Goal: Task Accomplishment & Management: Manage account settings

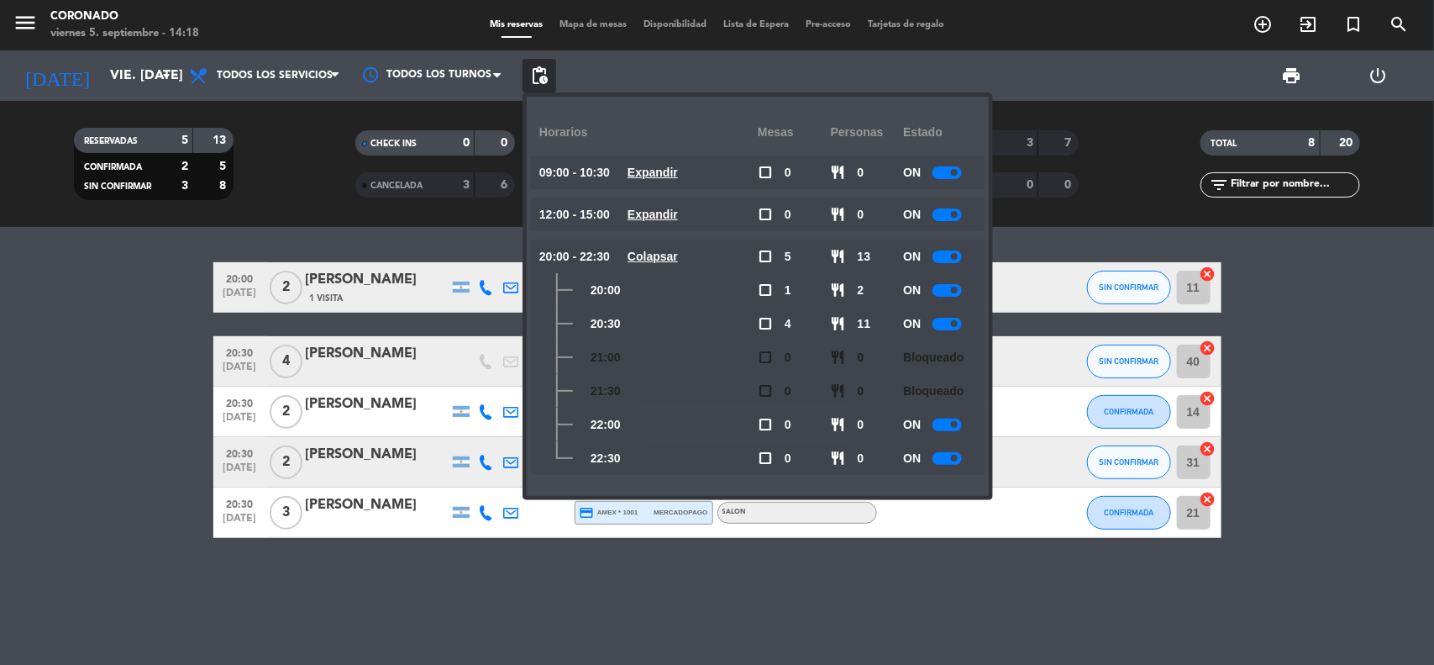
click at [1034, 65] on div "print power_settings_new" at bounding box center [989, 75] width 866 height 50
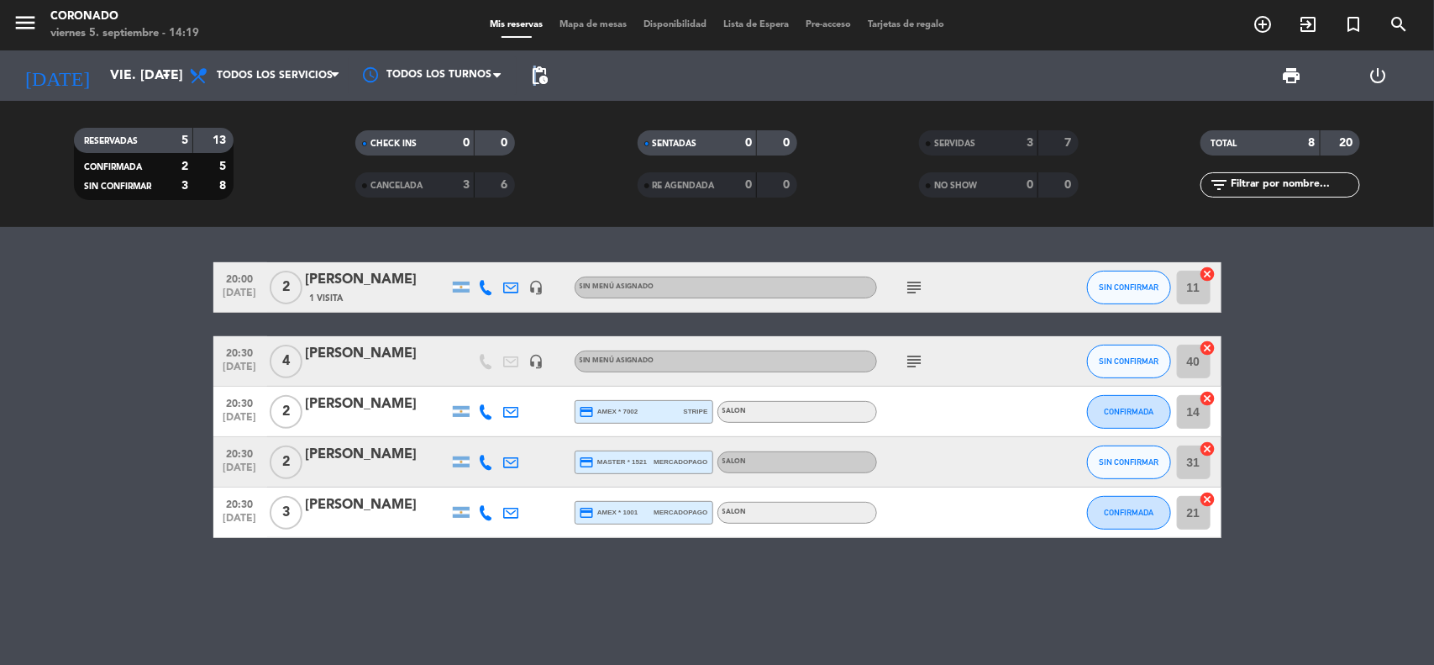
click at [535, 72] on span "pending_actions" at bounding box center [539, 76] width 20 height 20
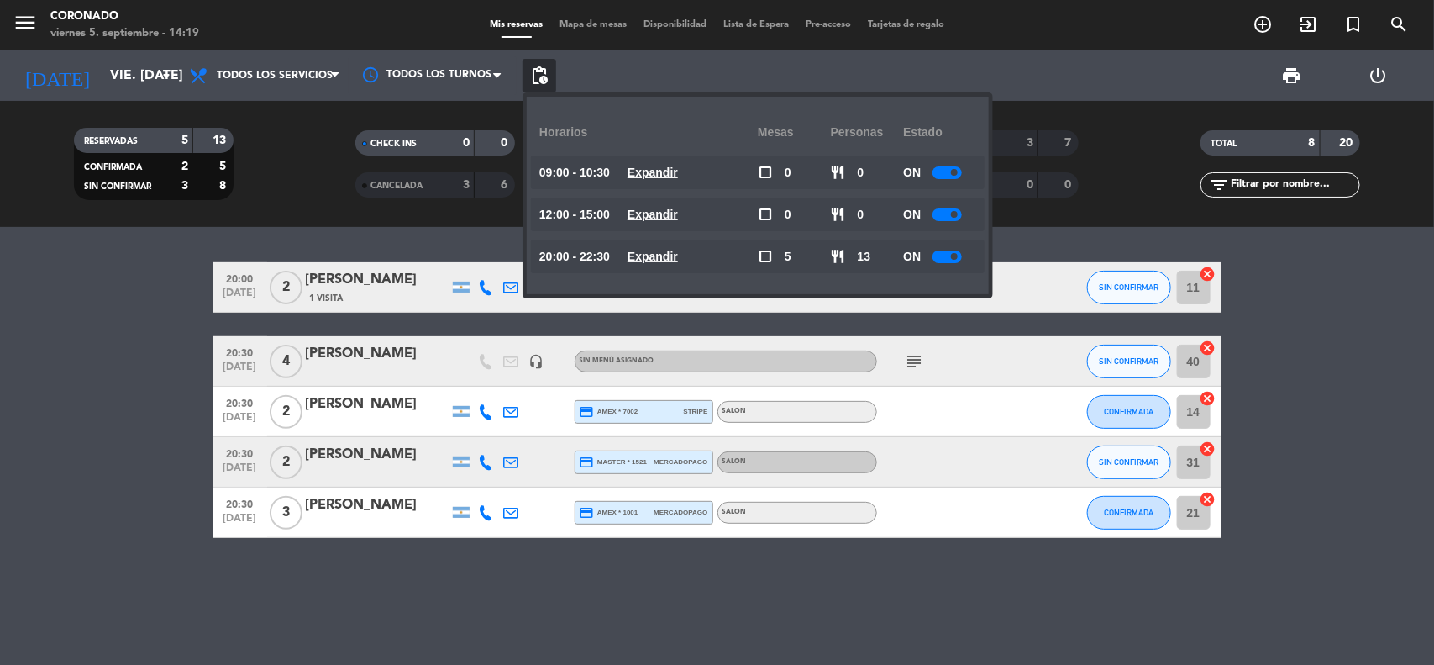
click at [658, 265] on span "Expandir" at bounding box center [653, 256] width 50 height 19
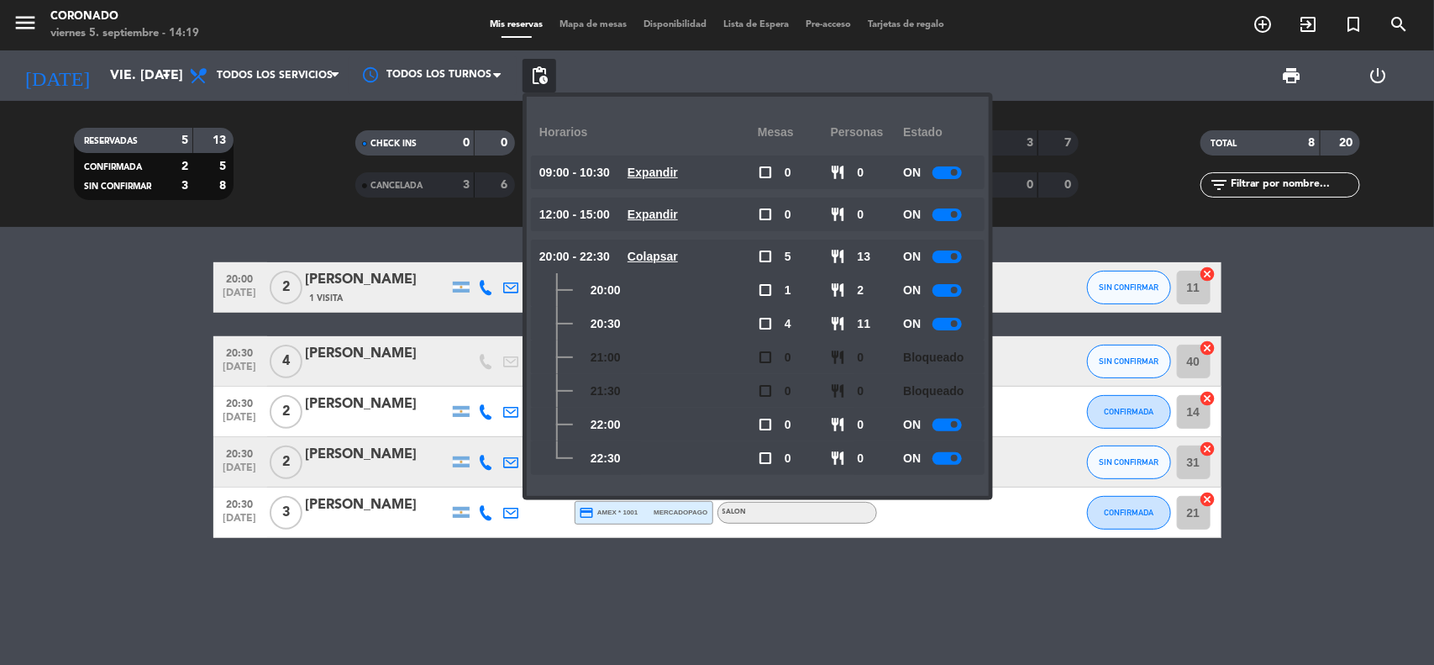
click at [946, 459] on div at bounding box center [947, 458] width 29 height 13
click at [951, 425] on div at bounding box center [947, 424] width 29 height 13
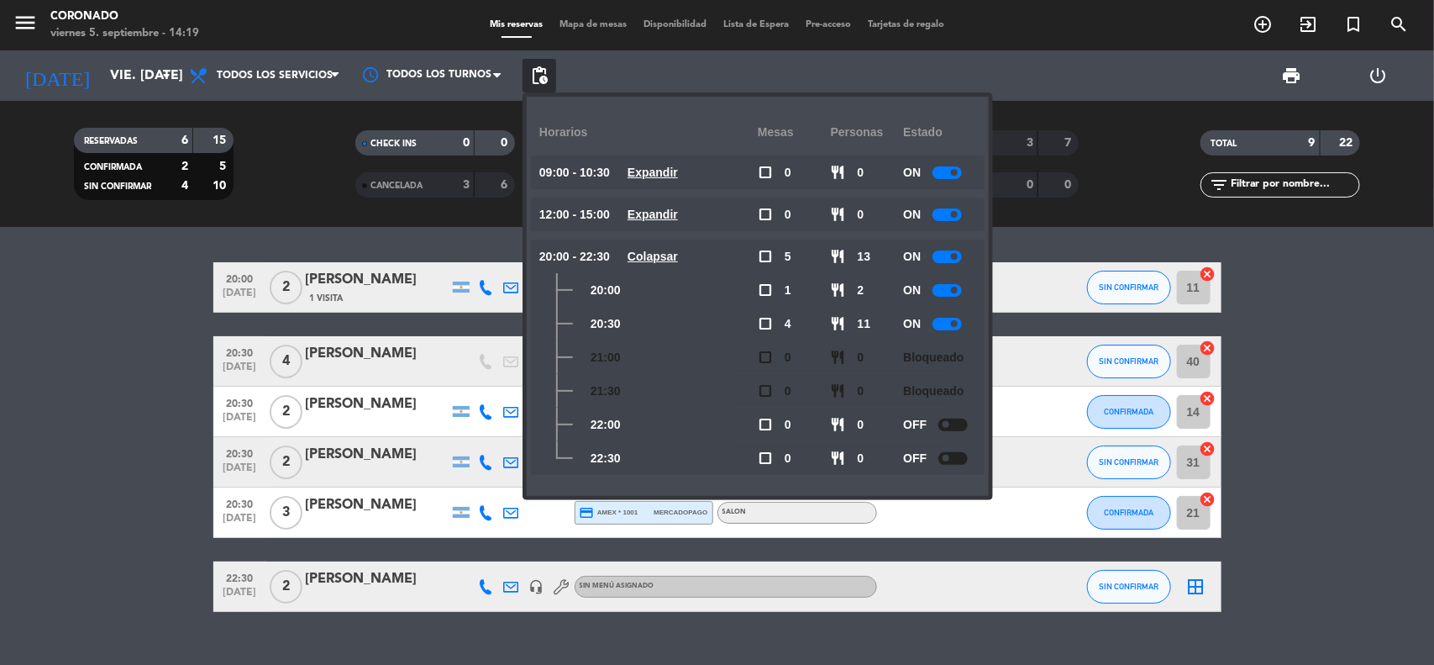
click at [955, 429] on div at bounding box center [953, 424] width 29 height 13
click at [624, 82] on div "print power_settings_new" at bounding box center [989, 75] width 866 height 50
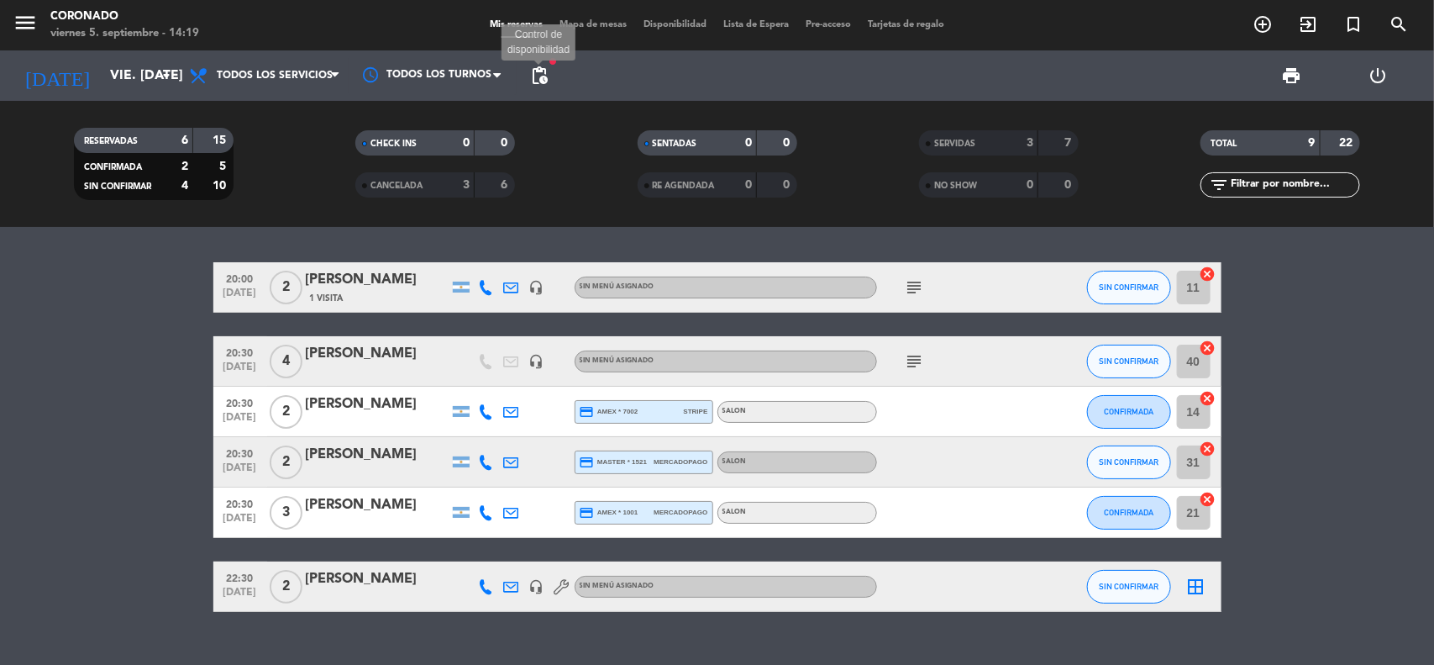
click at [545, 69] on span "pending_actions" at bounding box center [539, 76] width 20 height 20
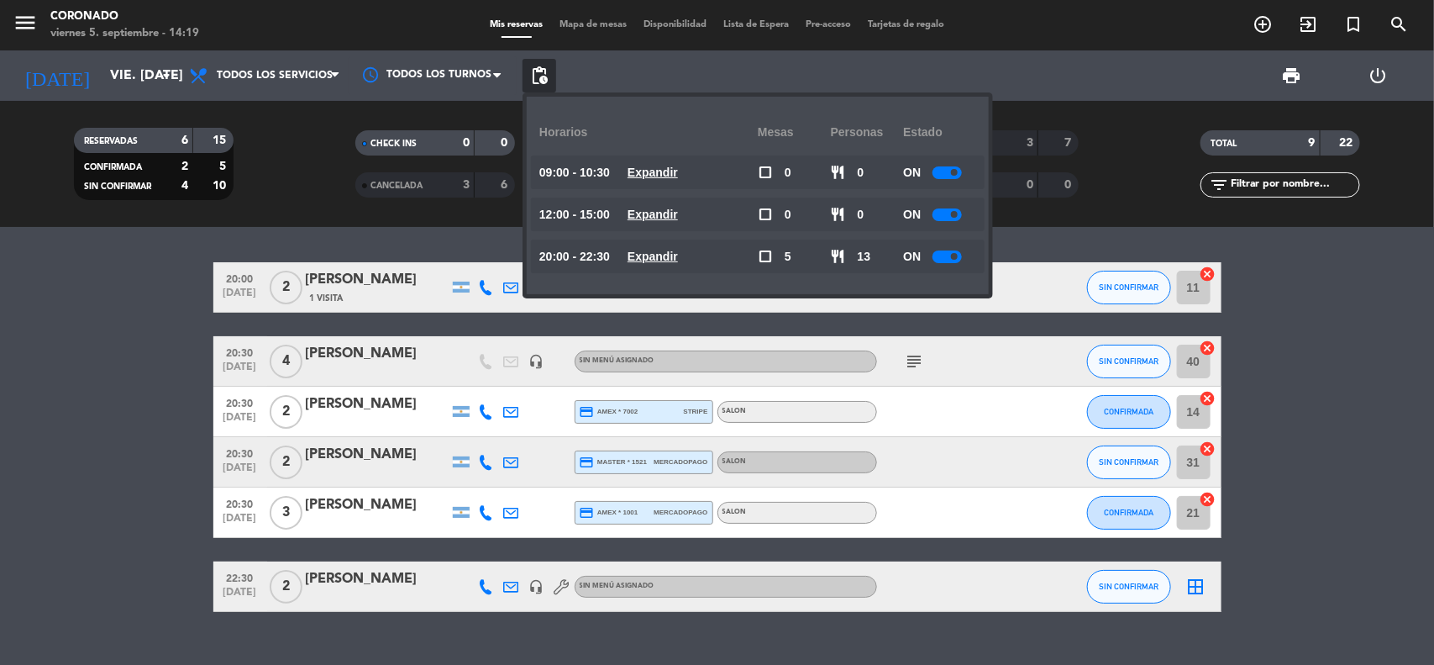
click at [940, 258] on div at bounding box center [947, 256] width 29 height 13
click at [941, 258] on div at bounding box center [953, 256] width 29 height 13
click at [673, 257] on u "Expandir" at bounding box center [653, 256] width 50 height 13
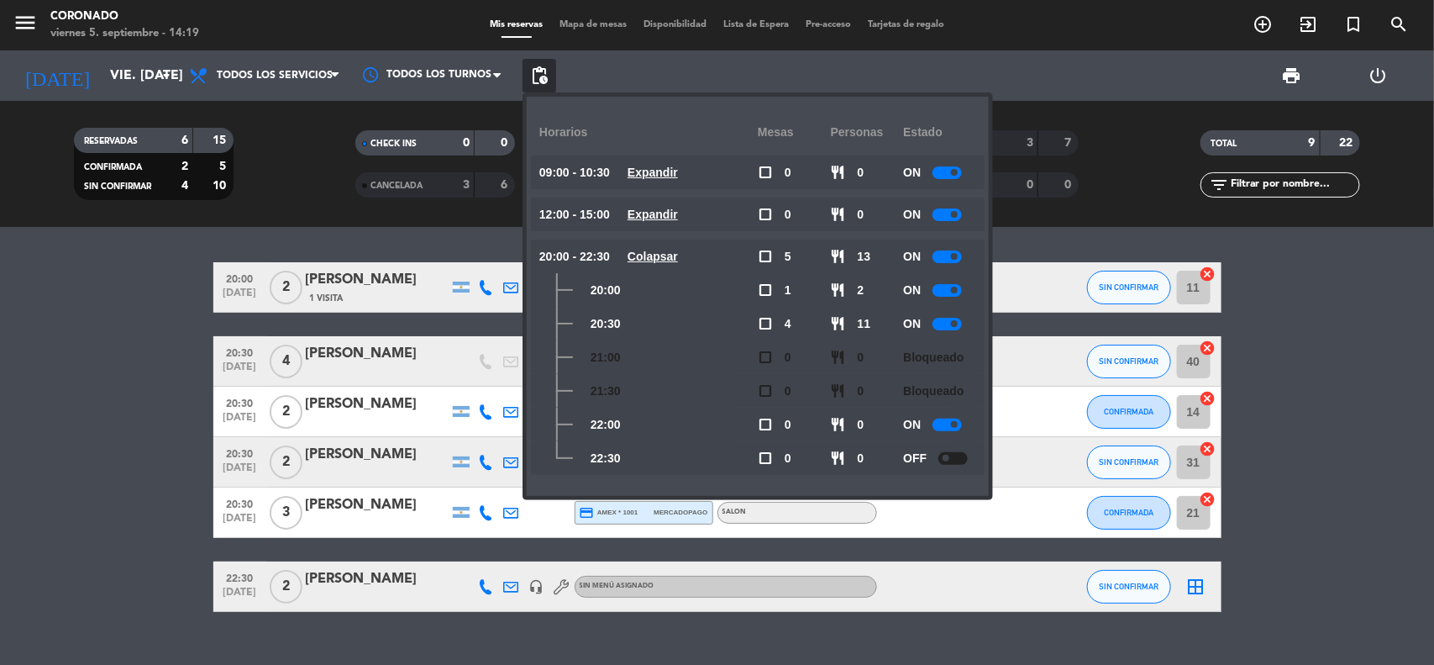
click at [547, 78] on span "pending_actions" at bounding box center [539, 76] width 20 height 20
